Goal: Book appointment/travel/reservation

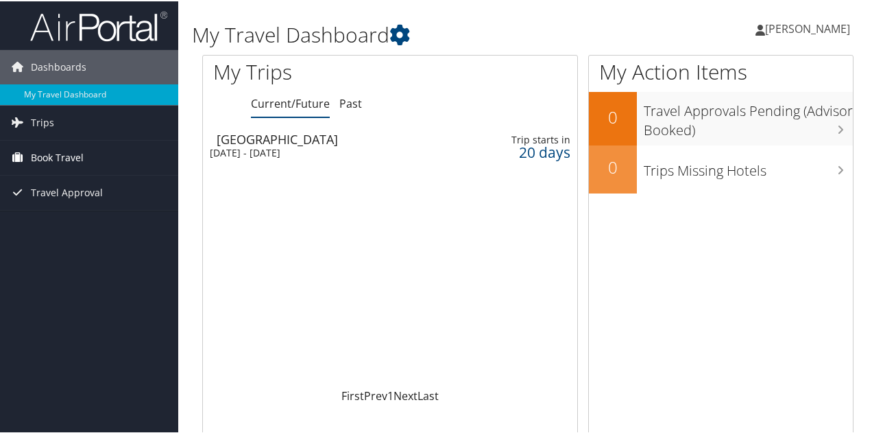
click at [68, 158] on span "Book Travel" at bounding box center [57, 156] width 53 height 34
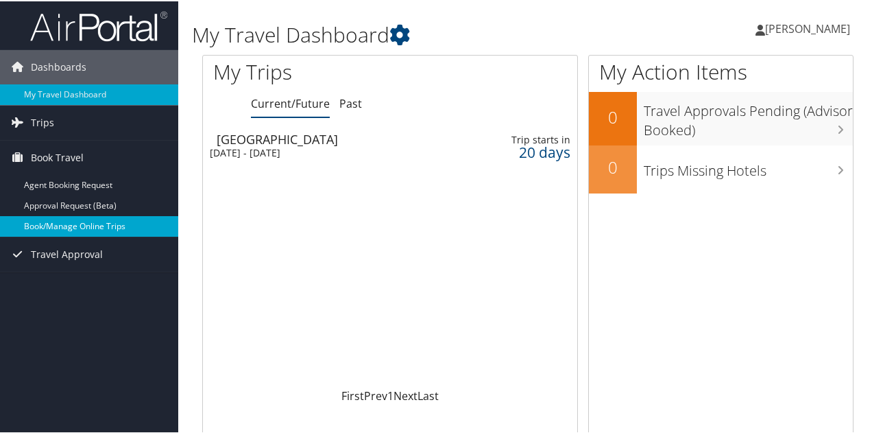
click at [66, 229] on link "Book/Manage Online Trips" at bounding box center [89, 225] width 178 height 21
